Goal: Check status

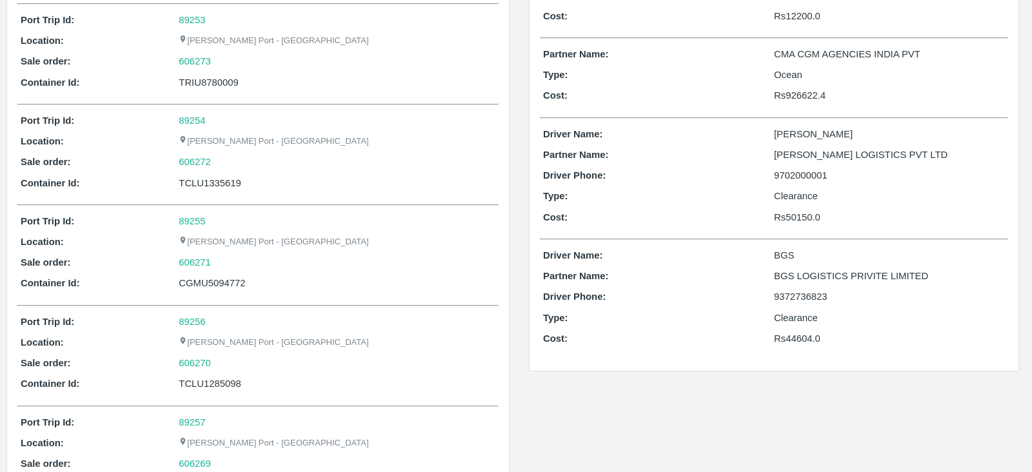
scroll to position [312, 0]
